Goal: Transaction & Acquisition: Purchase product/service

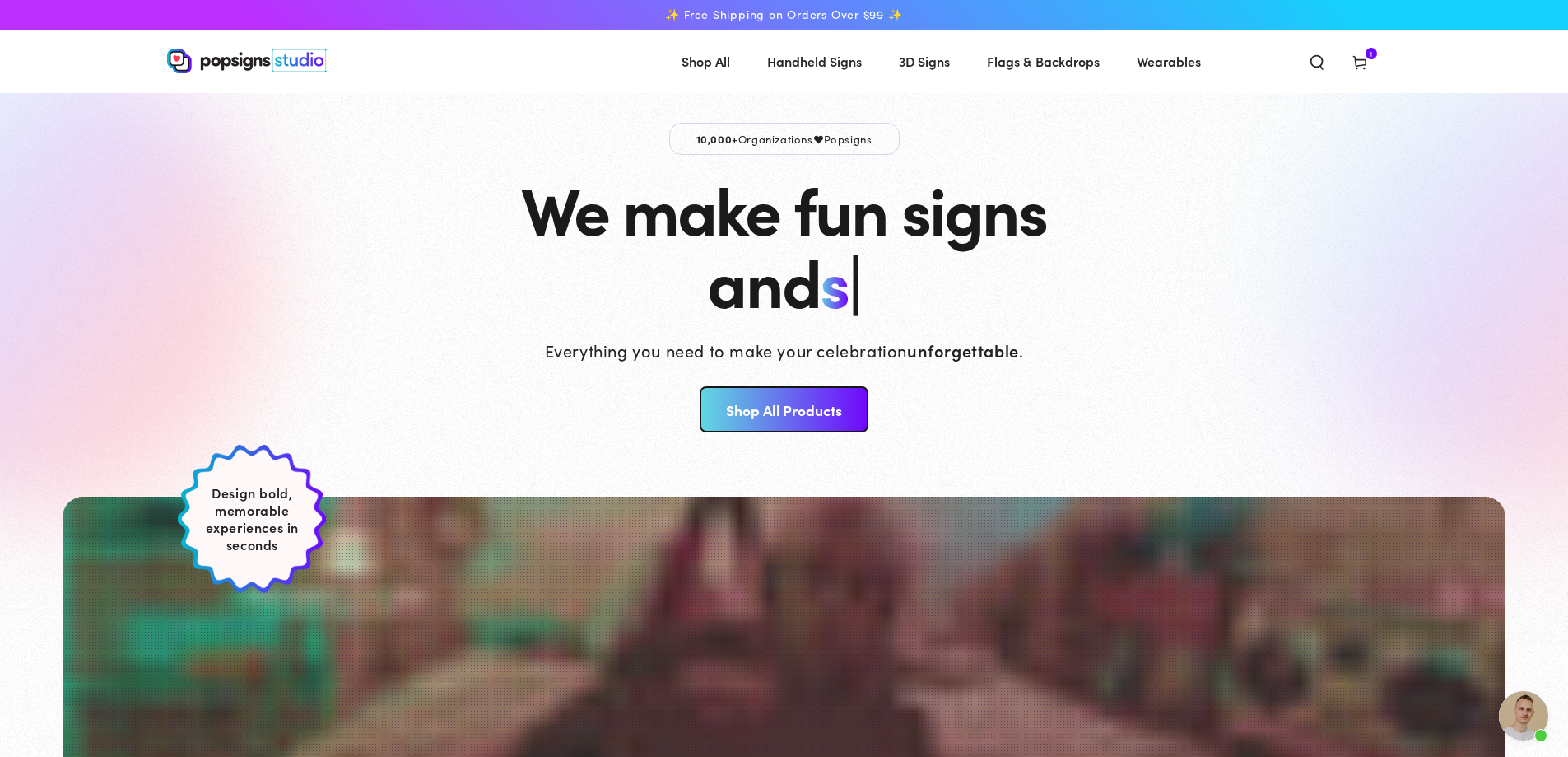
scroll to position [415, 0]
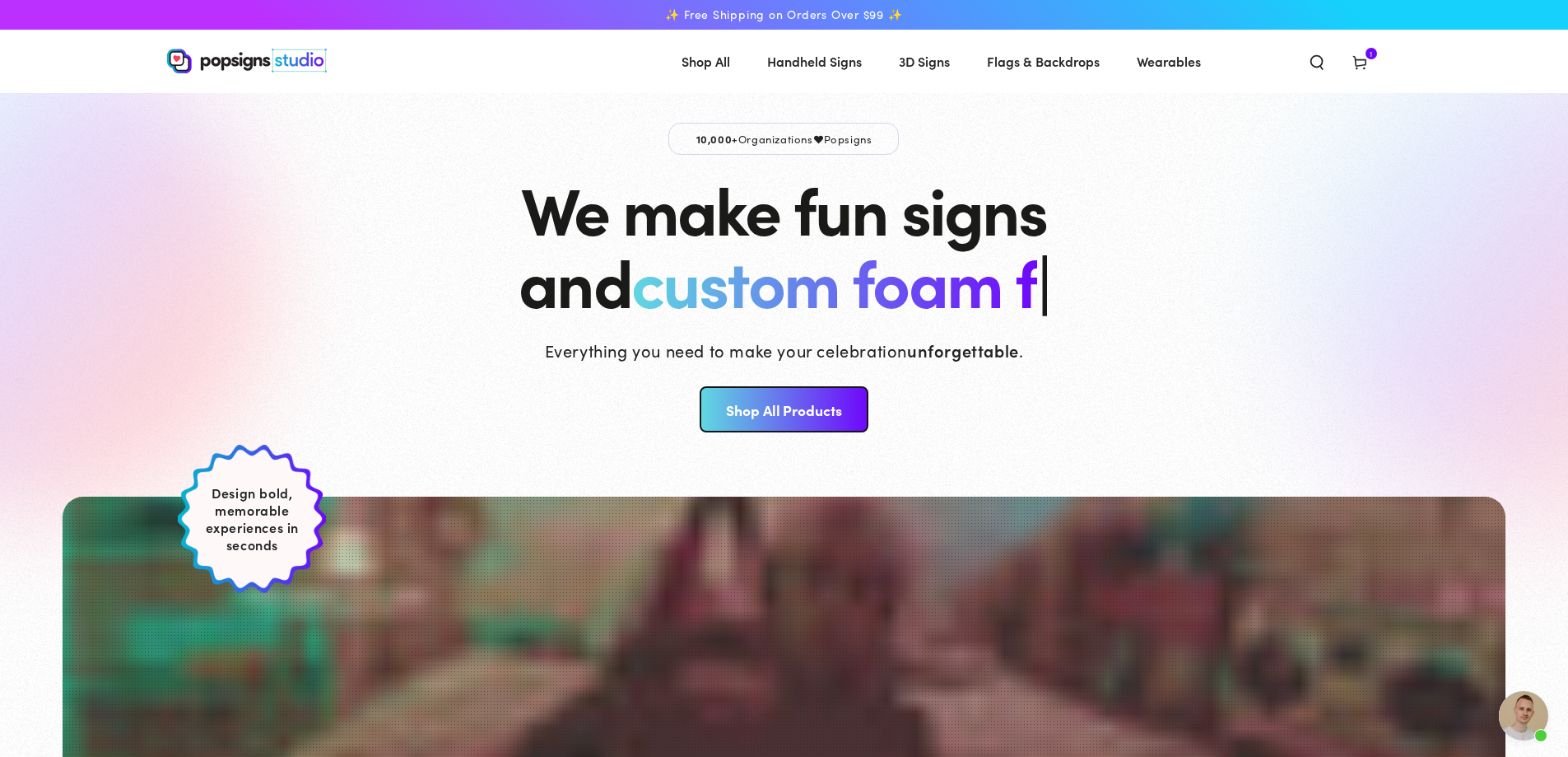
click at [1362, 54] on icon at bounding box center [1360, 62] width 16 height 16
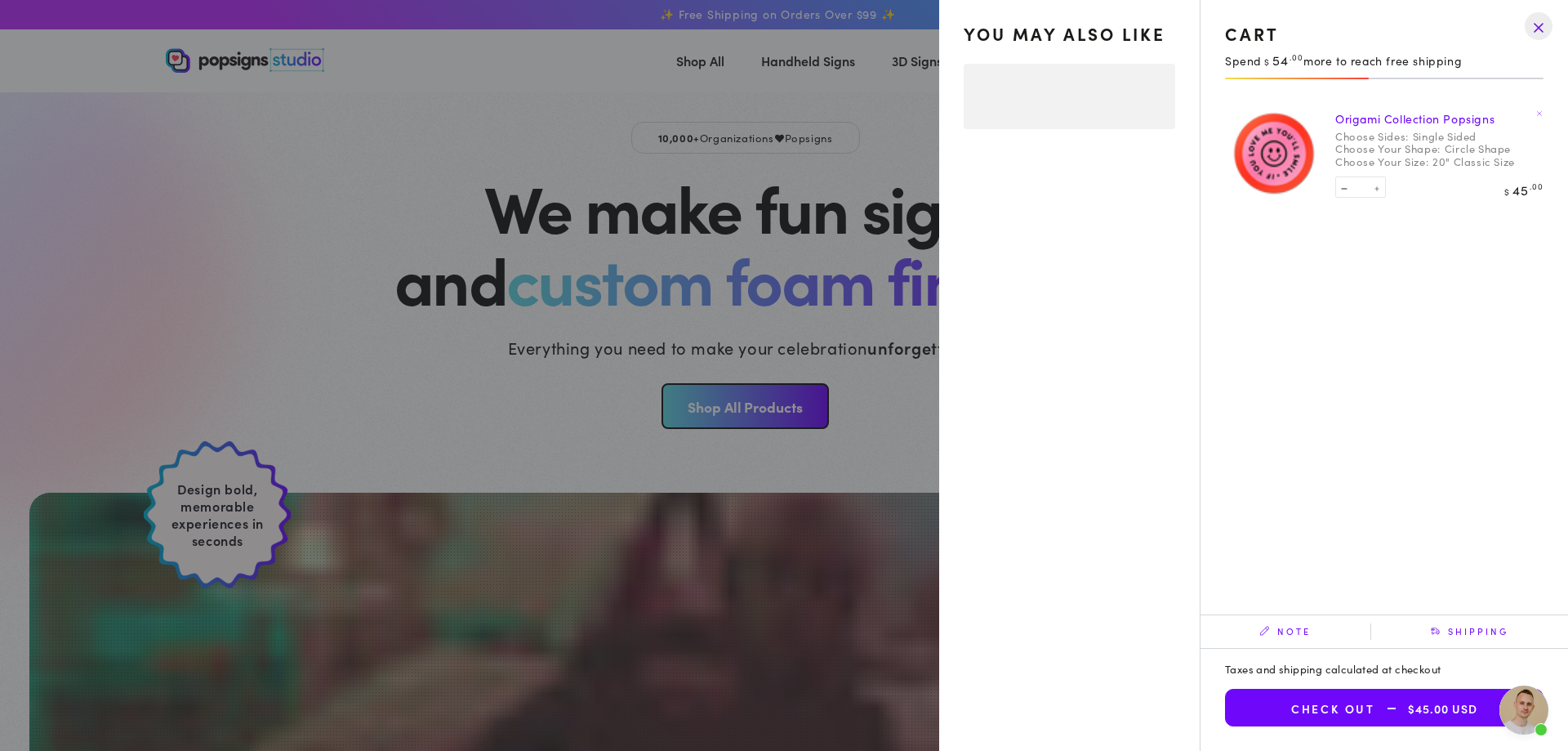
select select "**********"
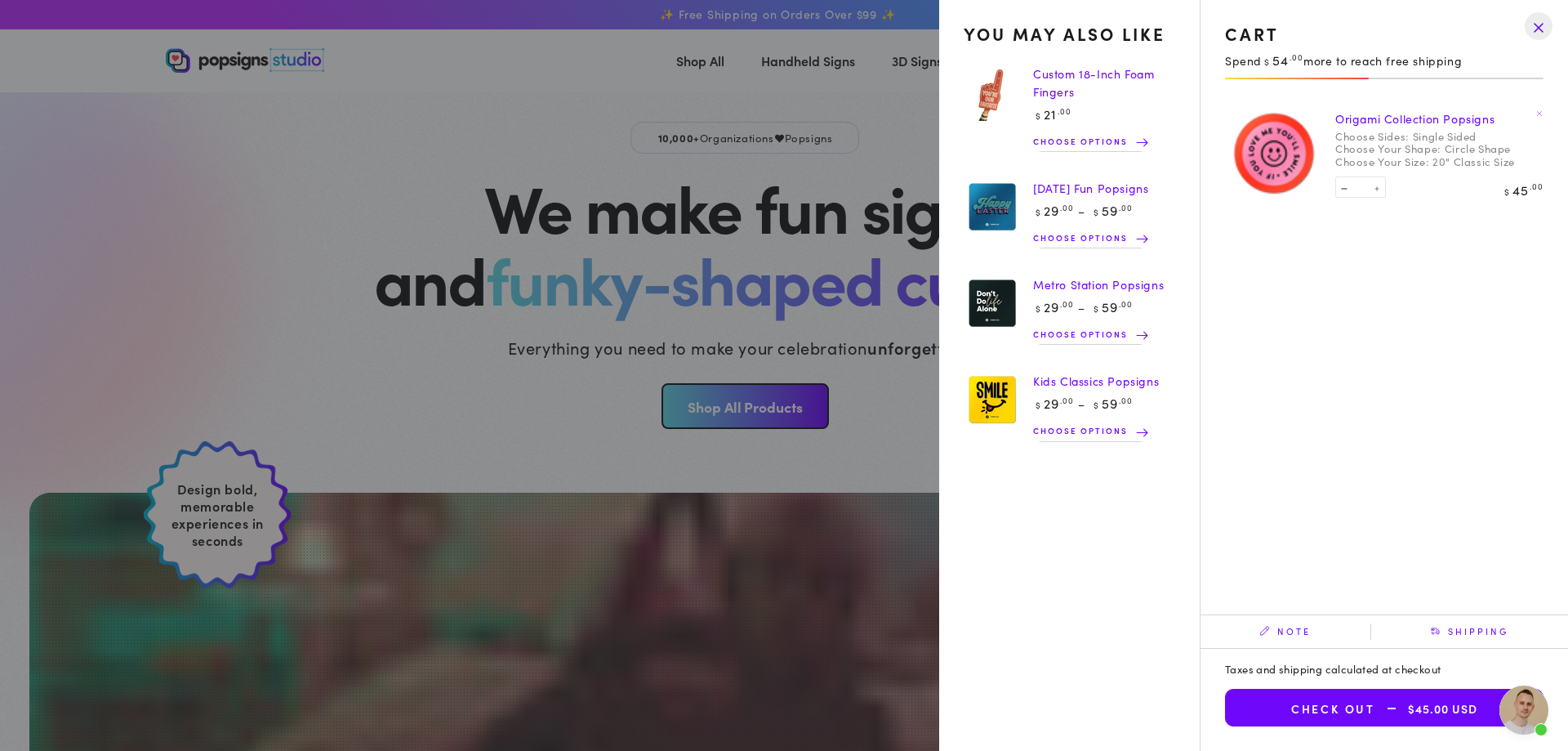
click at [1526, 29] on drawer-close-button at bounding box center [1539, 26] width 43 height 36
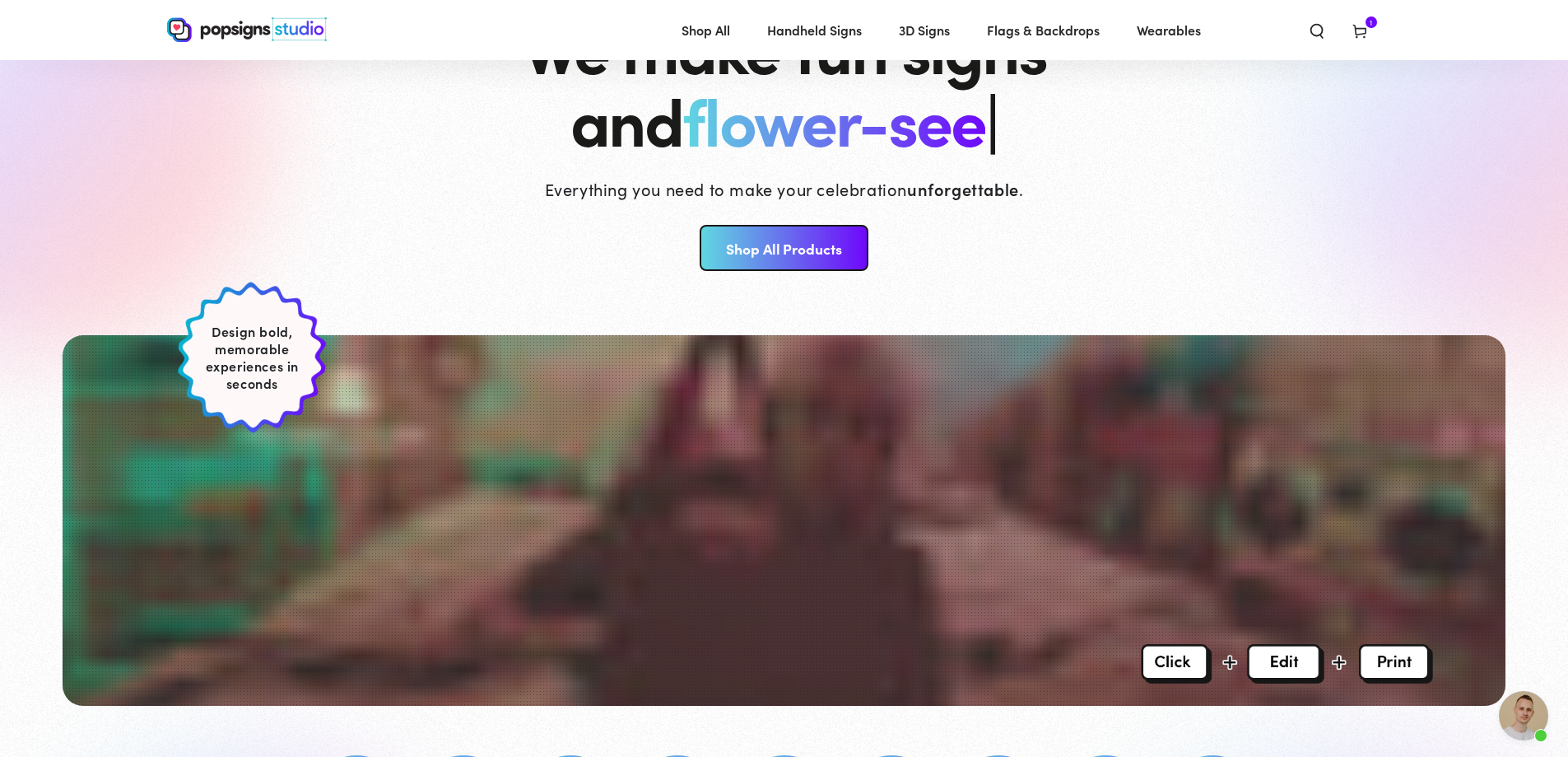
scroll to position [75, 0]
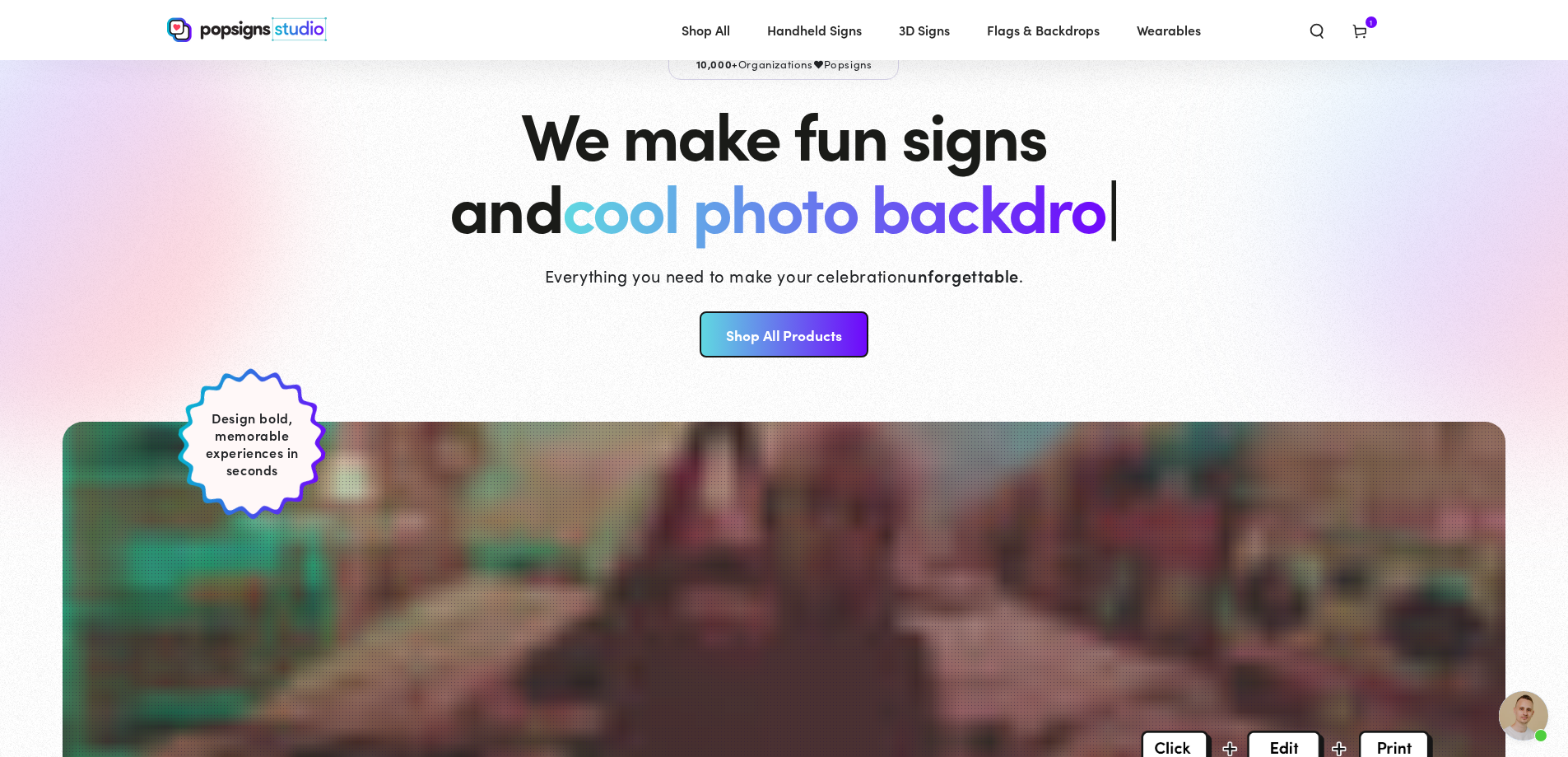
click at [1315, 30] on icon "Search our site" at bounding box center [1317, 31] width 16 height 16
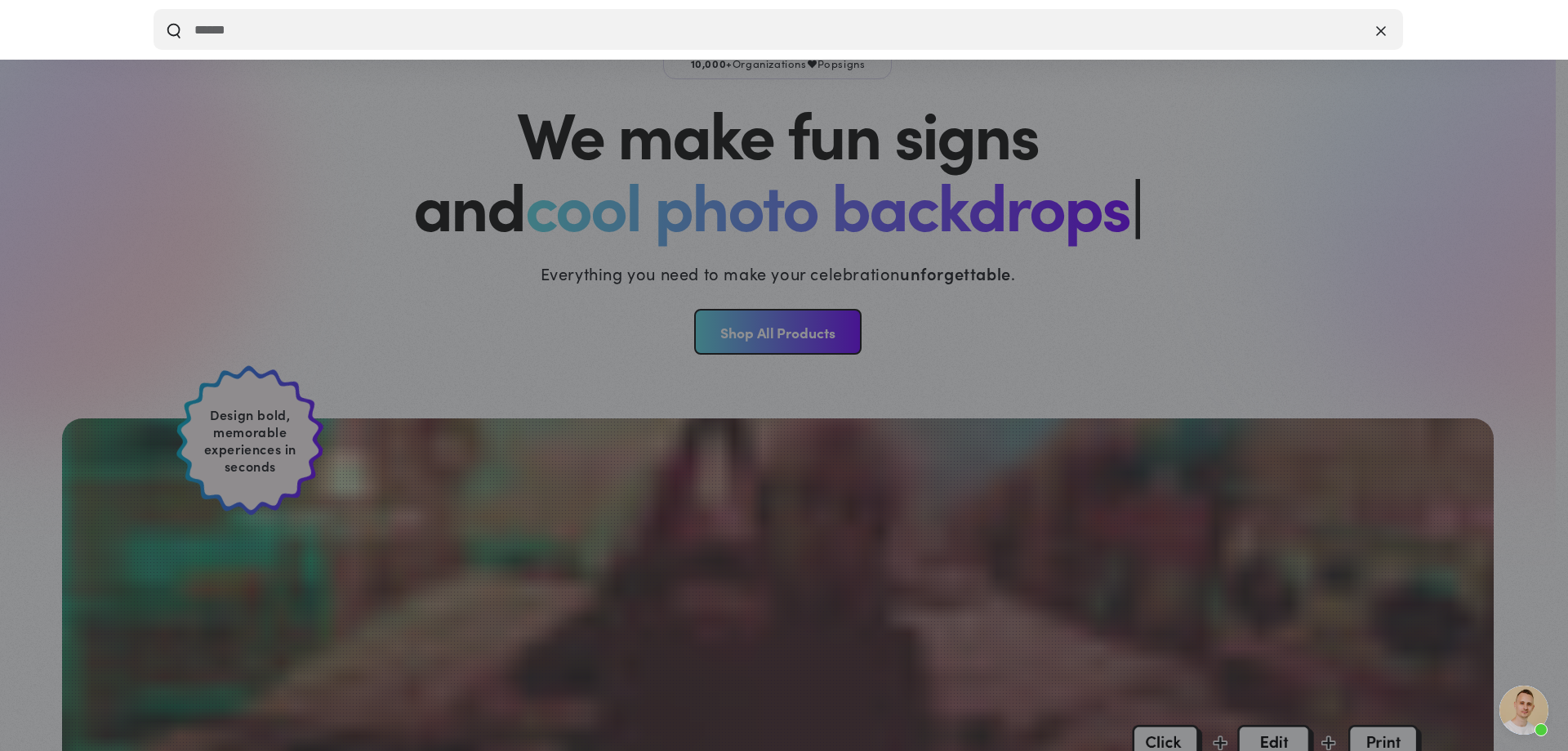
click at [1384, 24] on icon "Close" at bounding box center [1381, 30] width 10 height 16
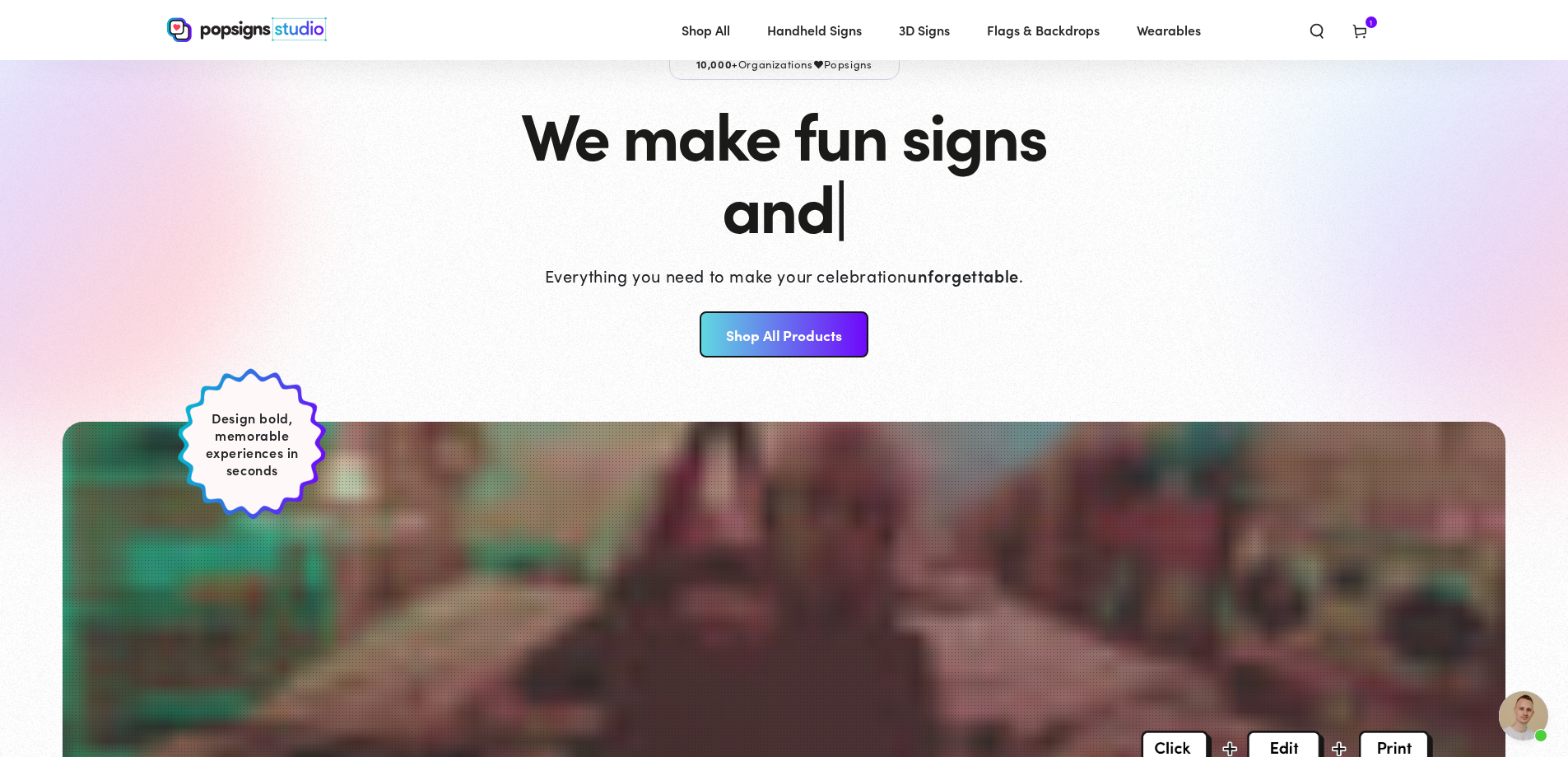
click at [1529, 709] on span "Open chat" at bounding box center [1524, 715] width 49 height 49
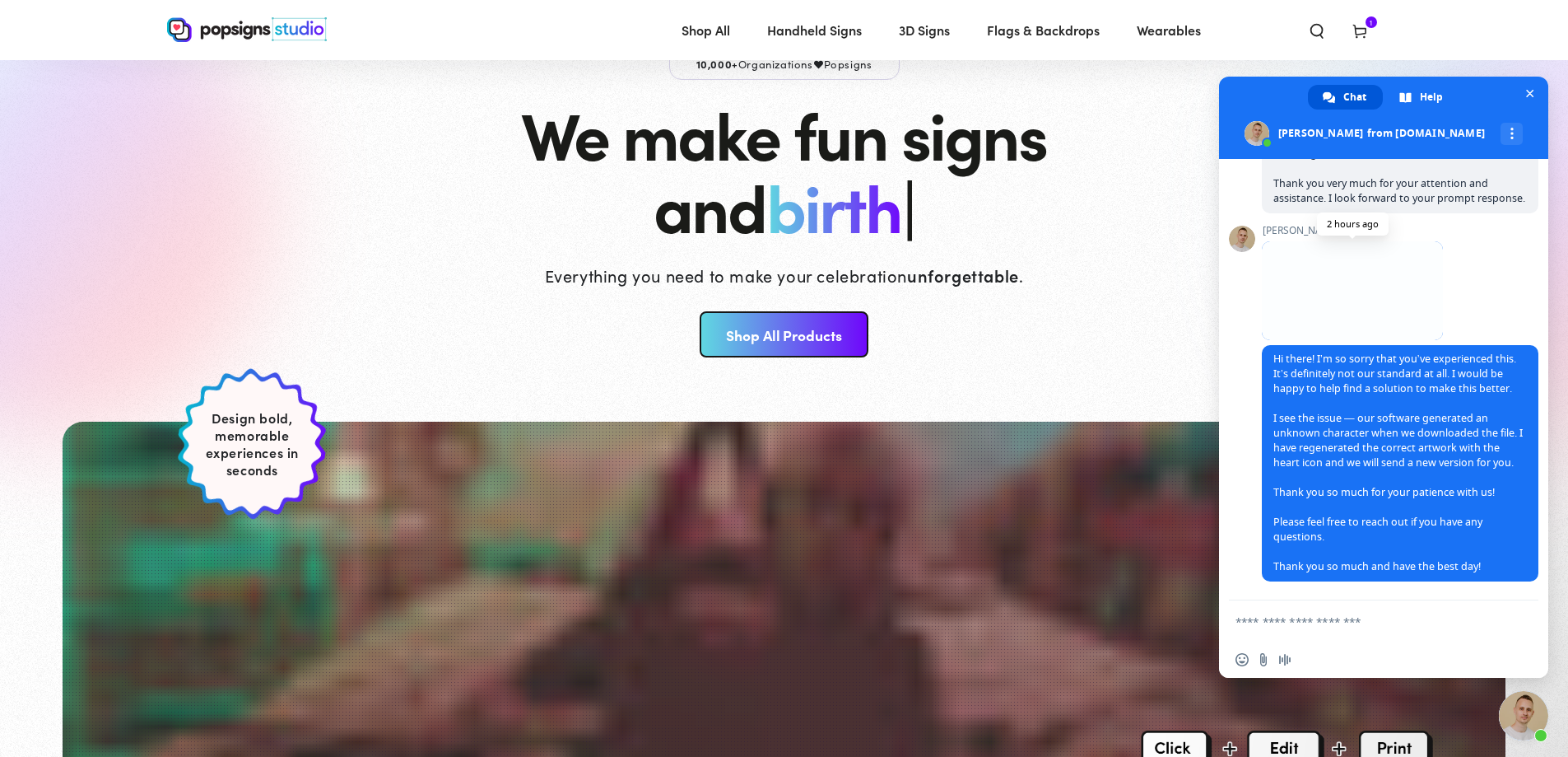
scroll to position [410, 0]
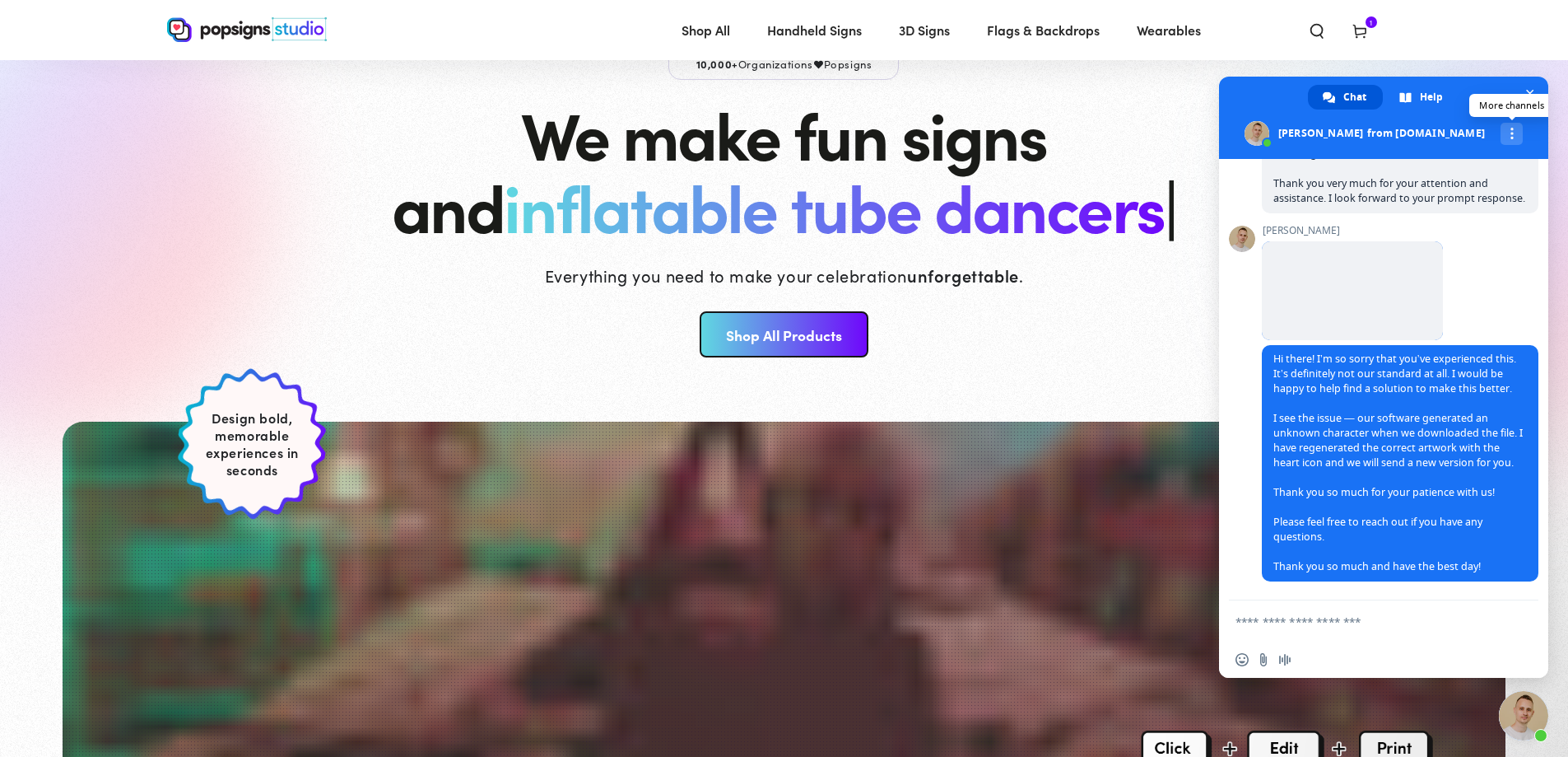
click at [1501, 133] on div "More channels" at bounding box center [1511, 133] width 22 height 22
click at [1511, 118] on span at bounding box center [1384, 118] width 329 height 83
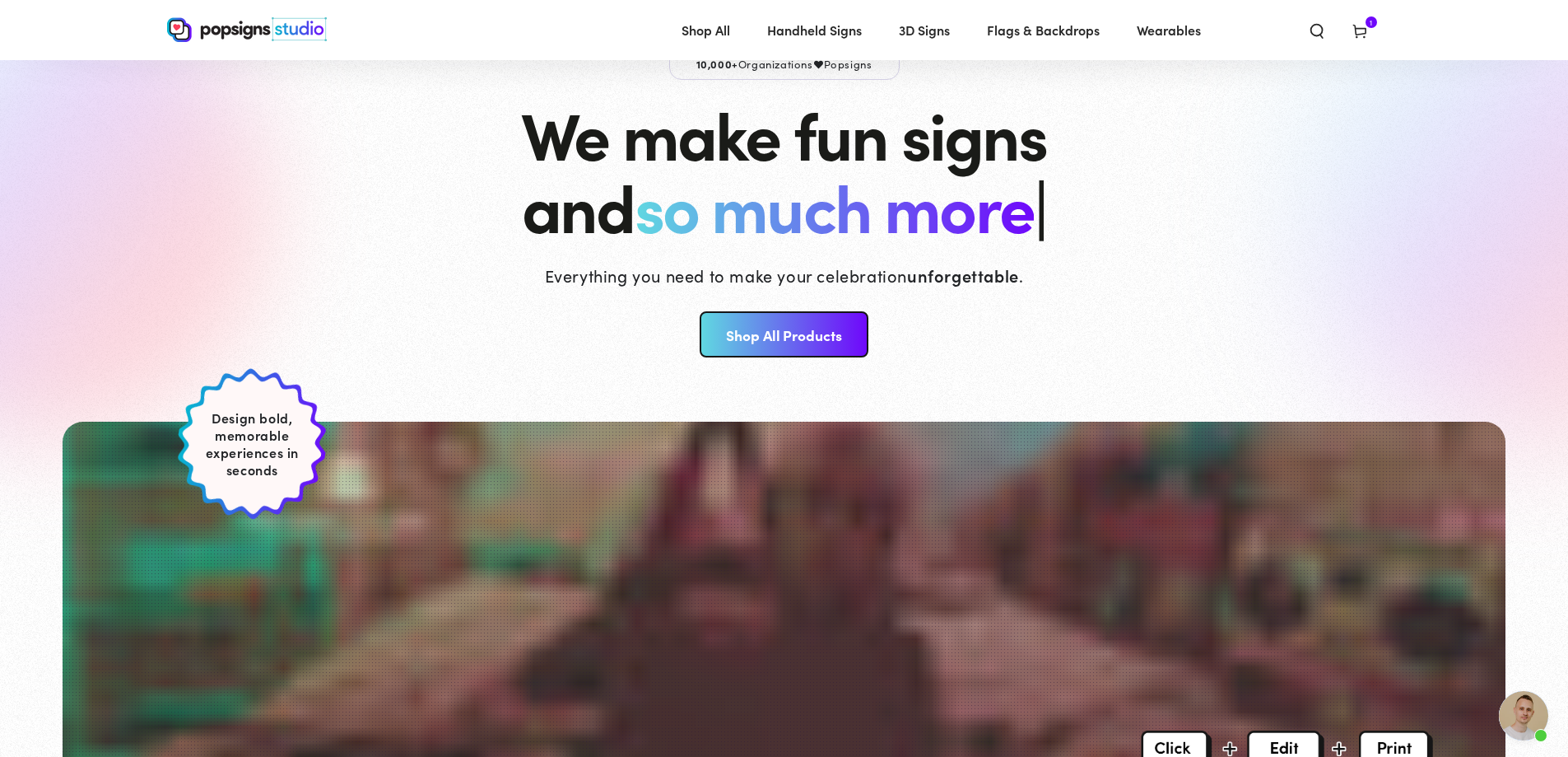
click at [250, 37] on img at bounding box center [247, 29] width 160 height 24
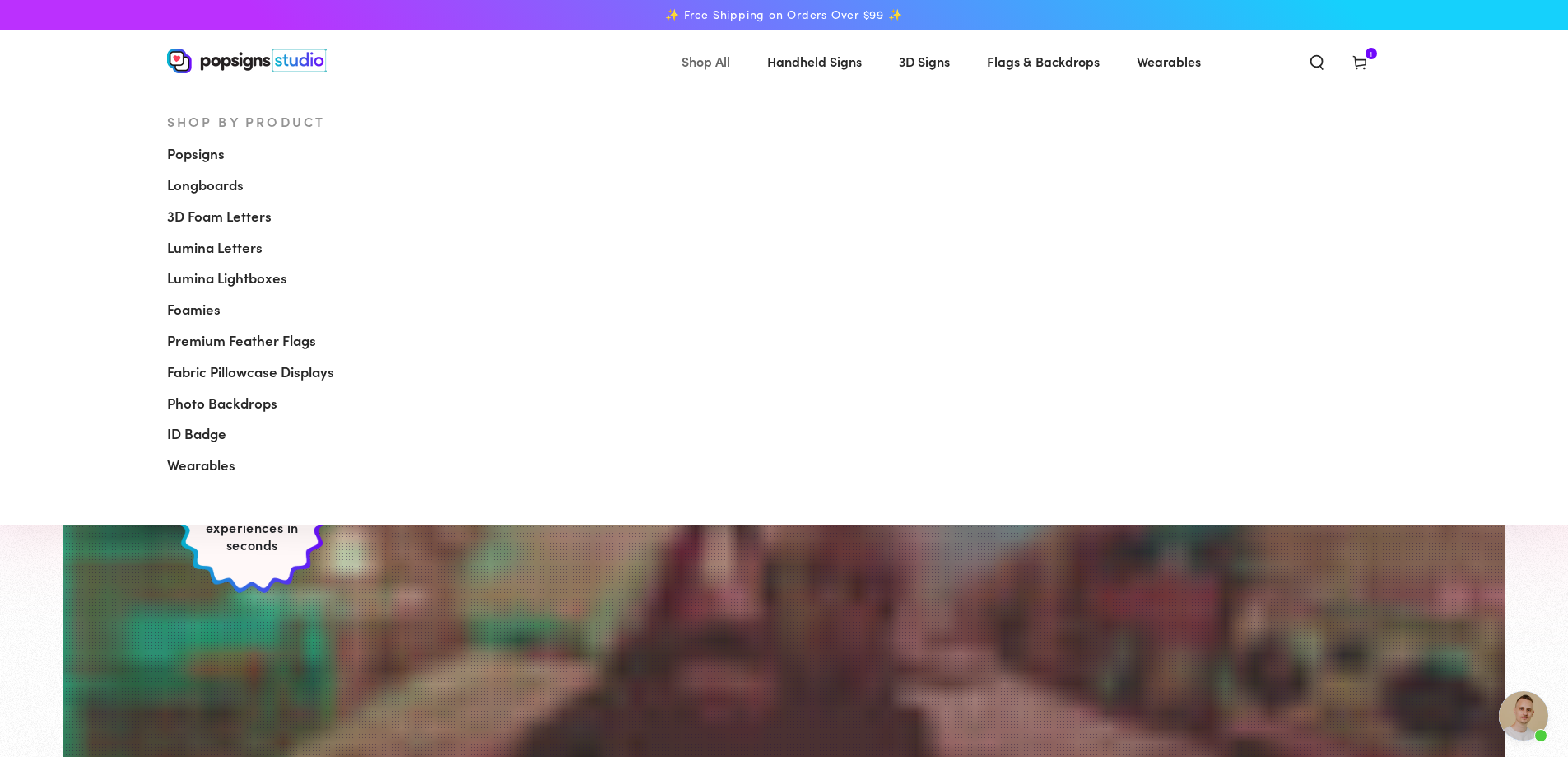
scroll to position [415, 0]
click at [699, 61] on span "Shop All" at bounding box center [706, 61] width 49 height 24
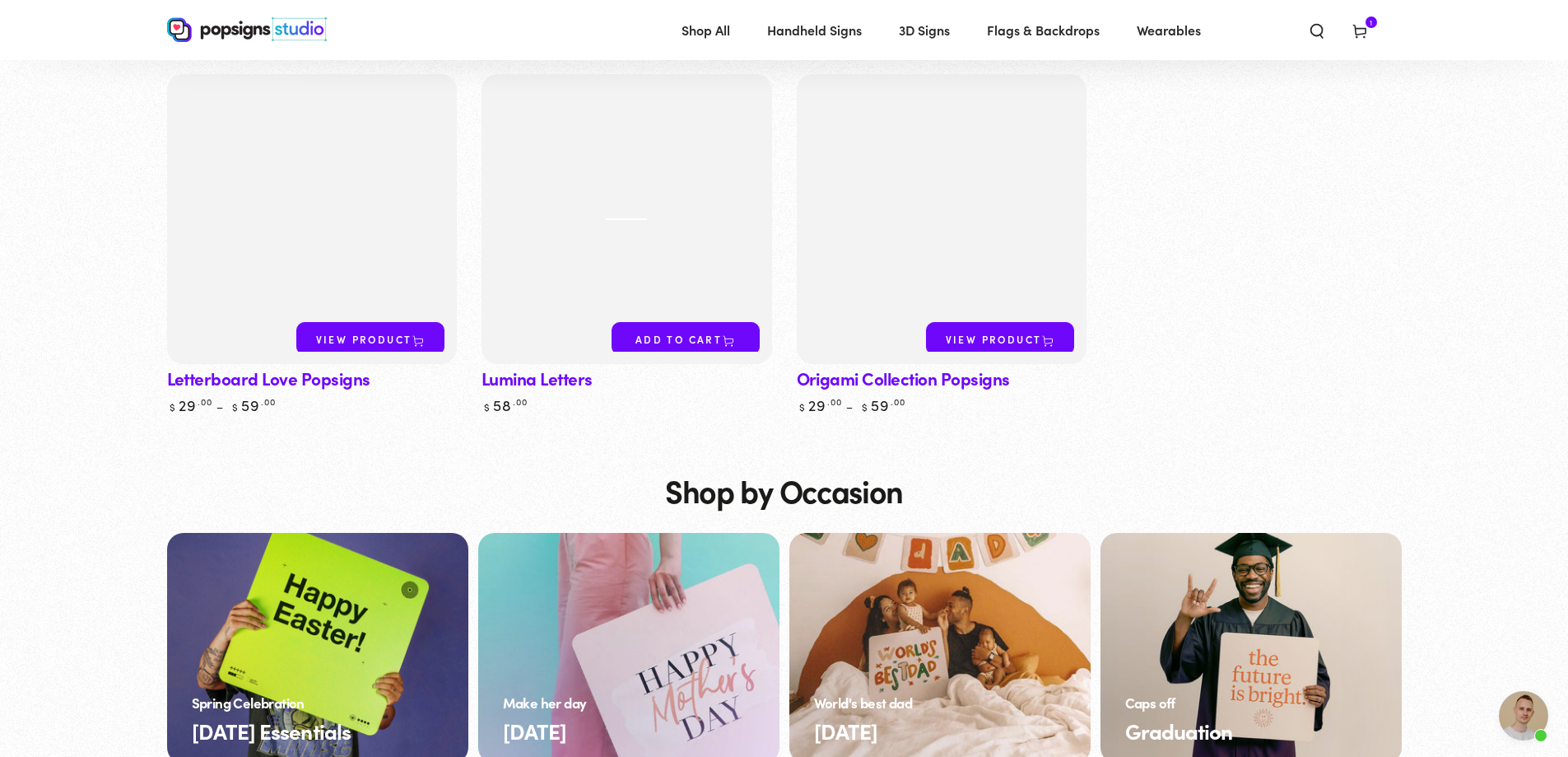
scroll to position [3567, 0]
